Goal: Information Seeking & Learning: Find specific fact

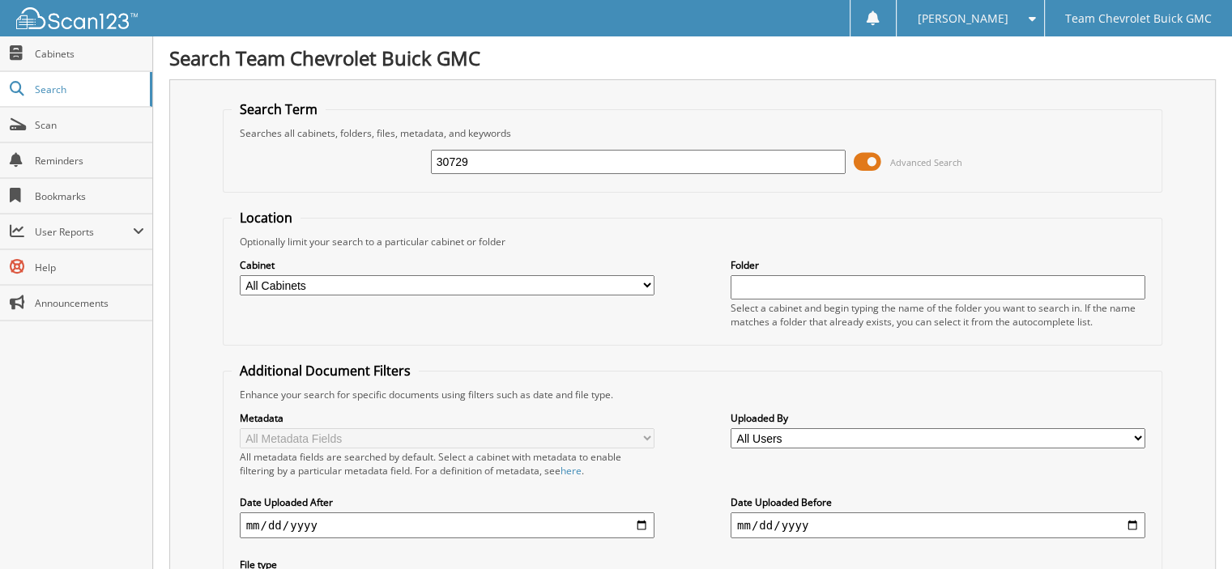
type input "30729"
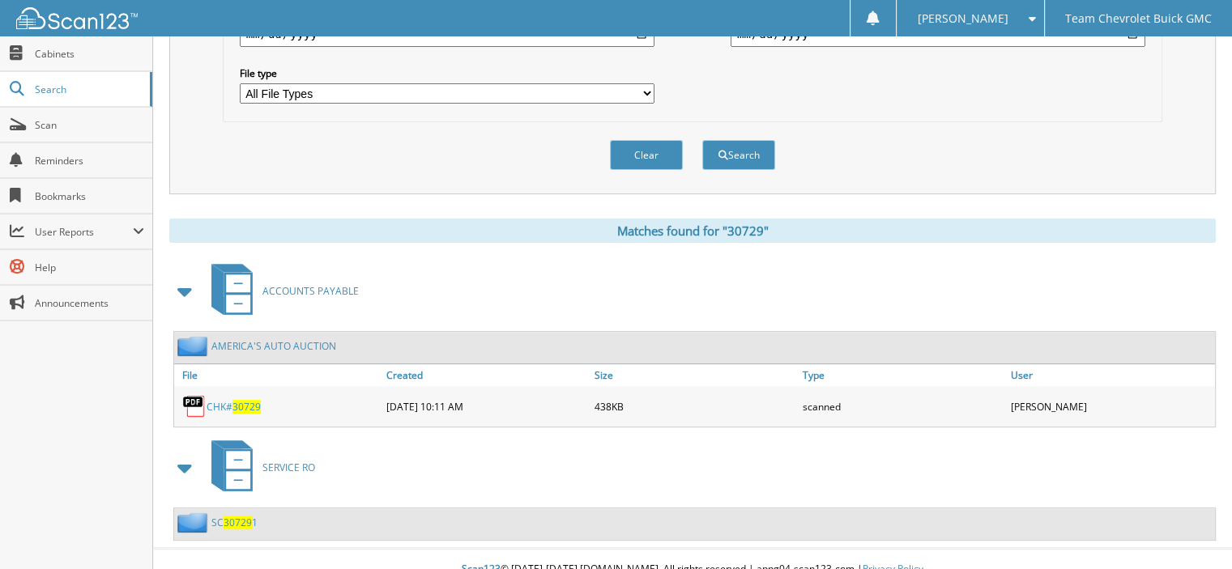
scroll to position [493, 0]
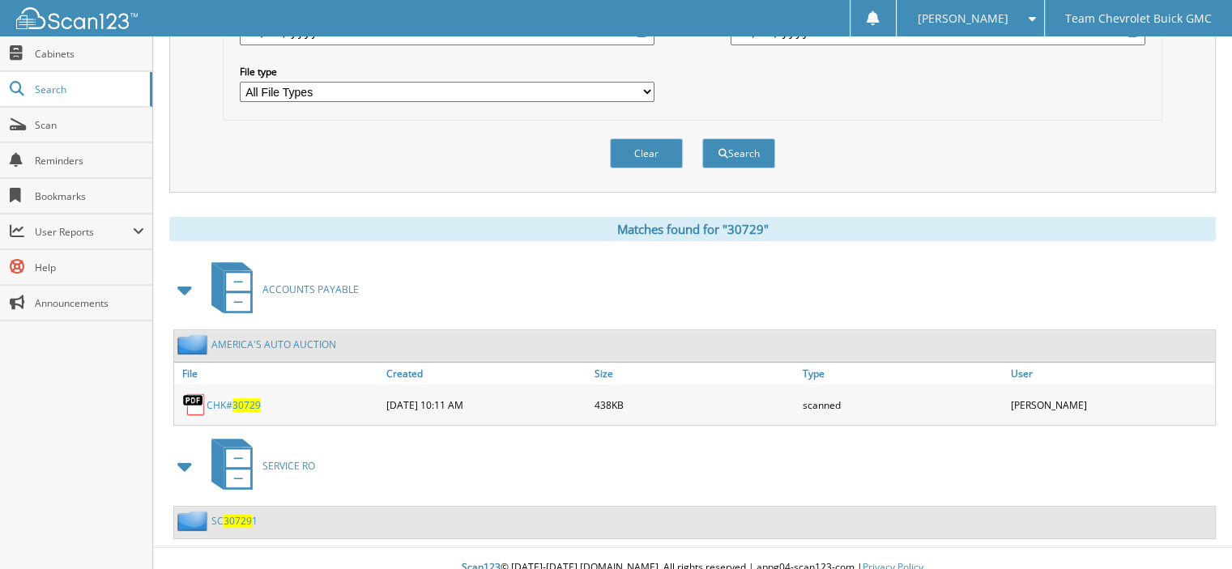
click at [240, 389] on div "CHK# 30729" at bounding box center [278, 405] width 208 height 32
click at [239, 398] on span "30729" at bounding box center [246, 405] width 28 height 14
